Goal: Check status: Check status

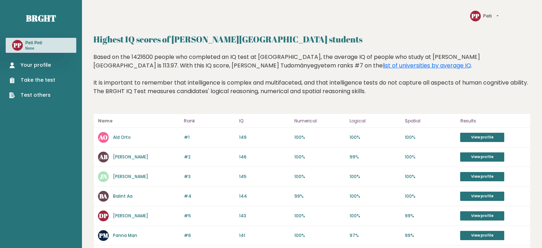
click at [40, 64] on link "Your profile" at bounding box center [32, 64] width 46 height 7
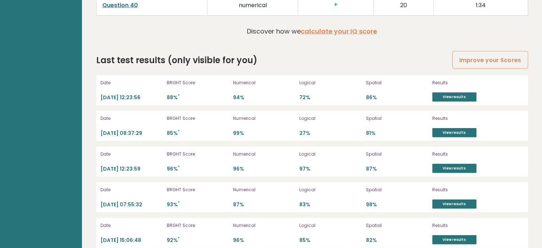
scroll to position [1981, 0]
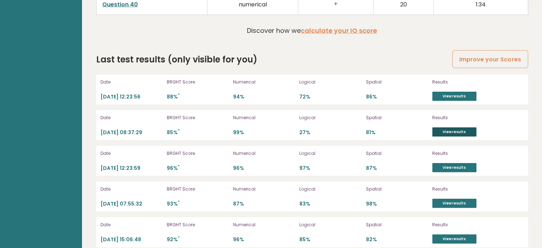
click at [467, 127] on link "View results" at bounding box center [454, 131] width 44 height 9
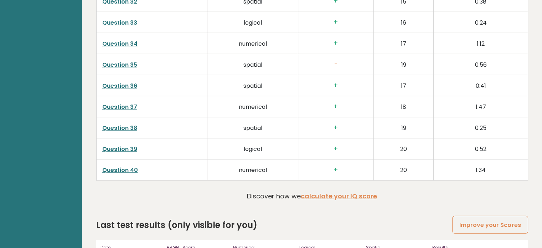
scroll to position [1810, 0]
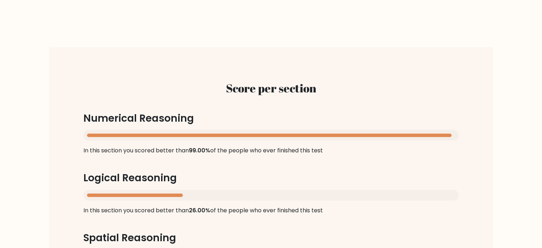
scroll to position [613, 0]
